Goal: Find specific page/section: Find specific page/section

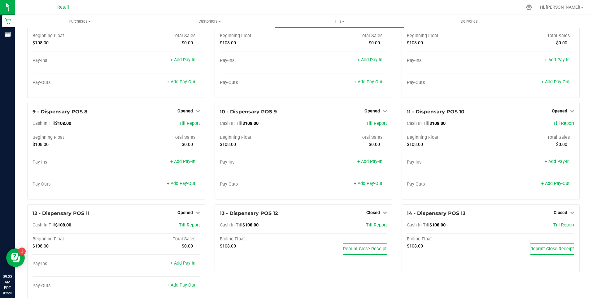
scroll to position [79, 0]
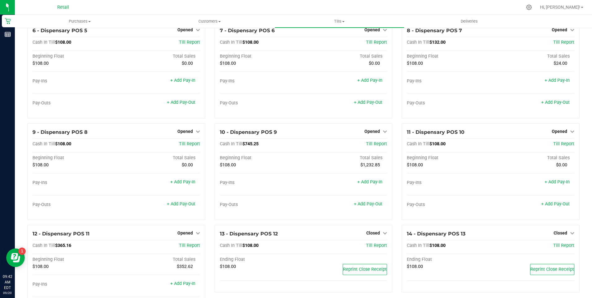
scroll to position [79, 0]
